Goal: Register for event/course

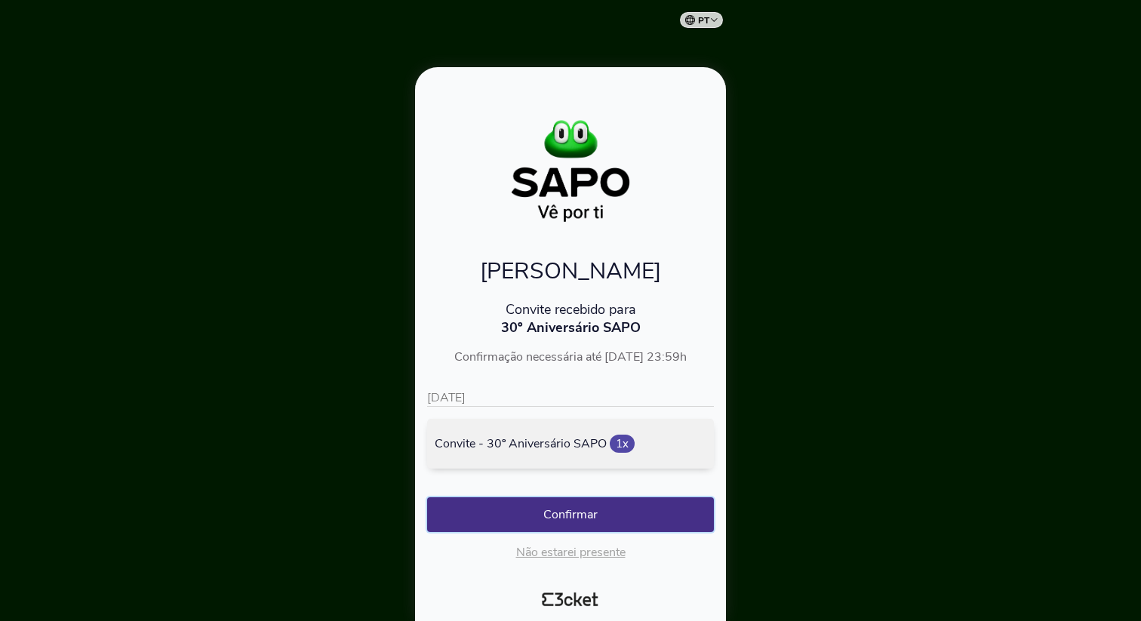
click at [589, 518] on button "Confirmar" at bounding box center [570, 514] width 287 height 35
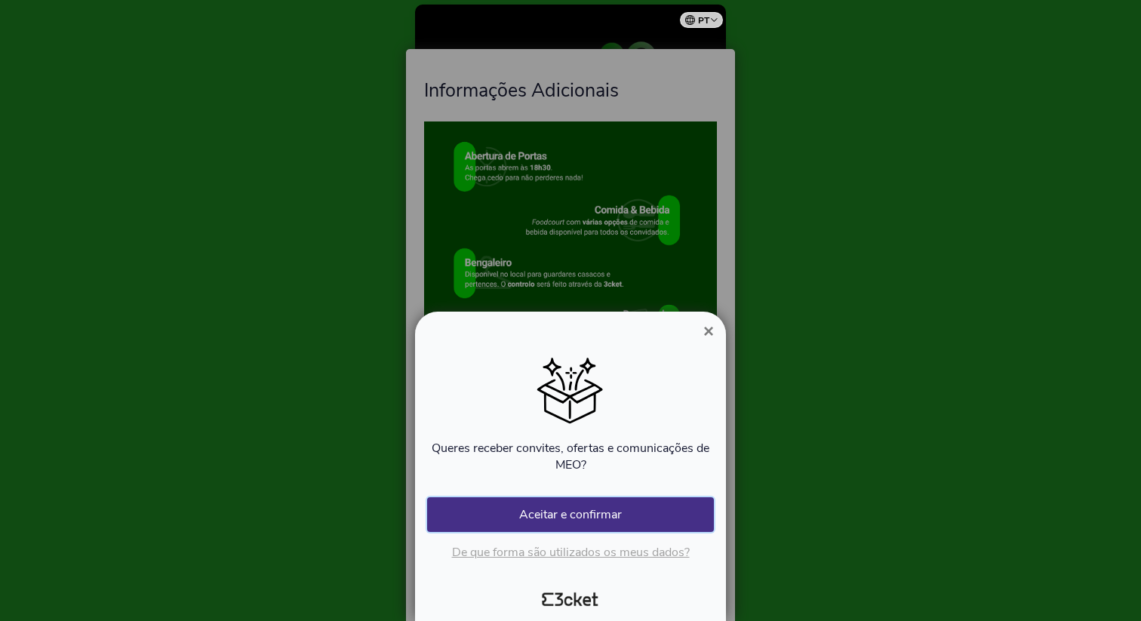
click at [584, 510] on button "Aceitar e confirmar" at bounding box center [570, 514] width 287 height 35
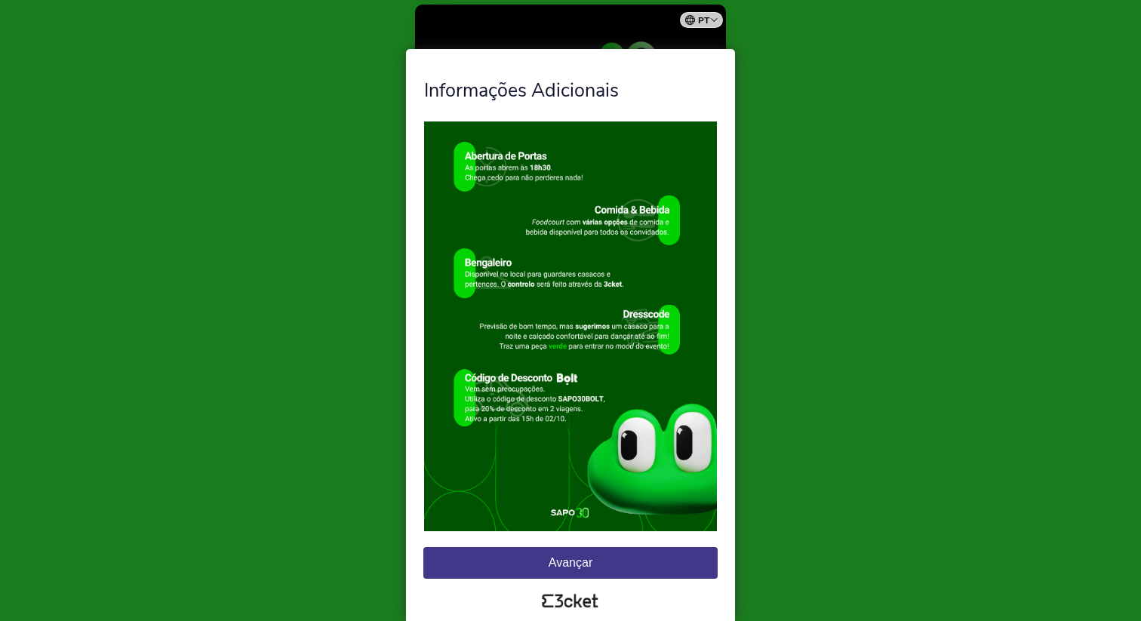
click at [590, 563] on button "Avançar" at bounding box center [570, 563] width 294 height 32
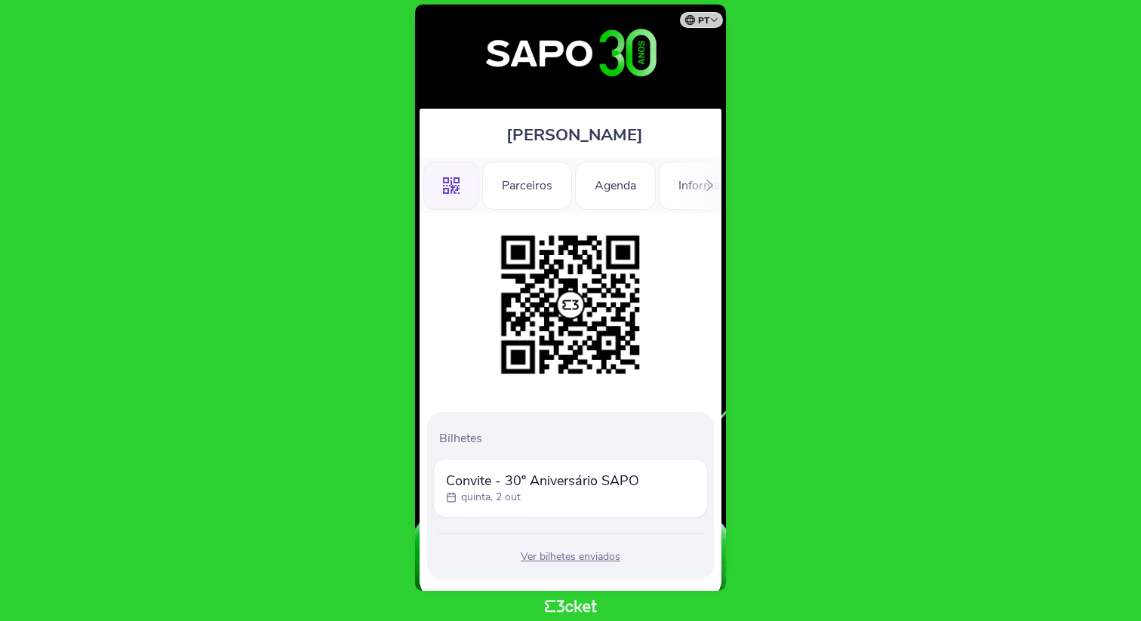
scroll to position [39, 0]
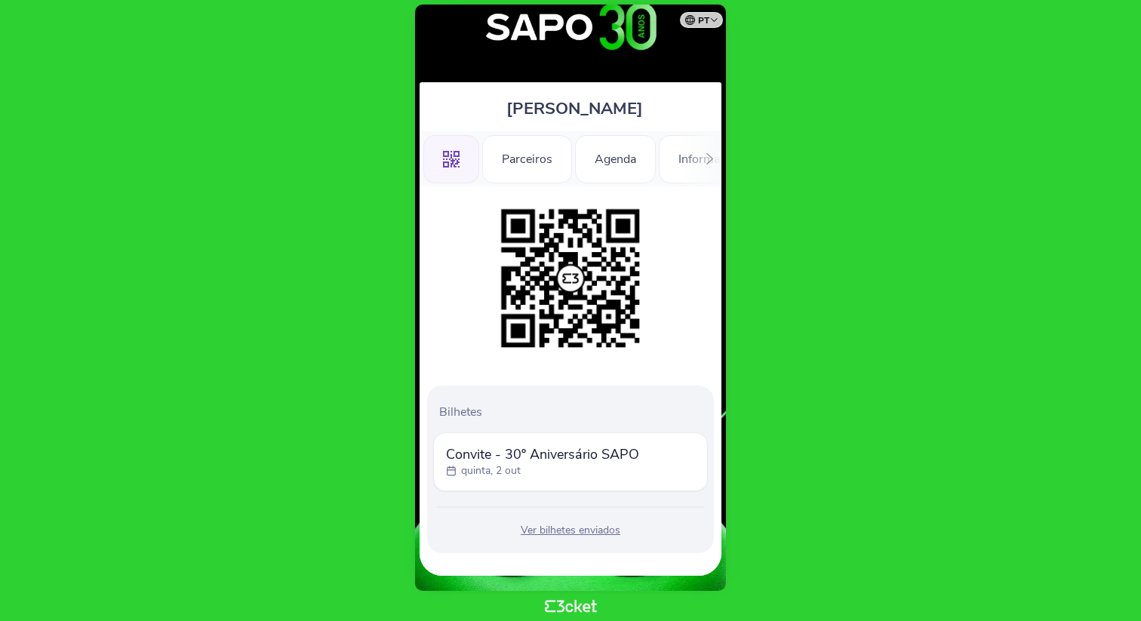
click at [712, 159] on icon at bounding box center [709, 158] width 11 height 11
click at [433, 161] on icon at bounding box center [431, 158] width 11 height 11
